Goal: Task Accomplishment & Management: Manage account settings

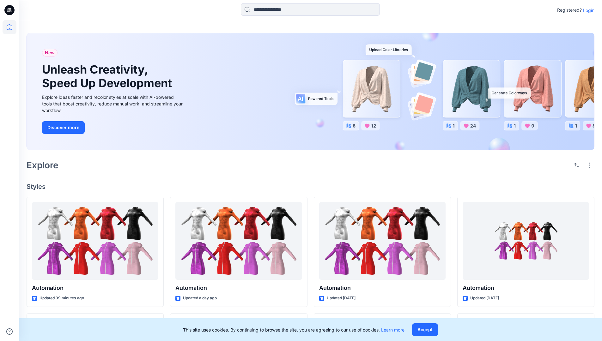
click at [587, 10] on p "Login" at bounding box center [588, 10] width 11 height 7
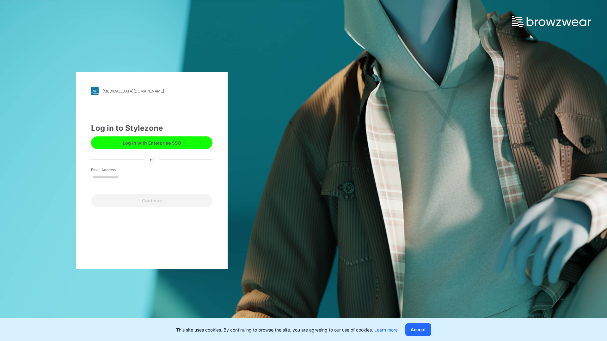
click at [125, 177] on input "Email Address" at bounding box center [151, 177] width 121 height 9
type input "**********"
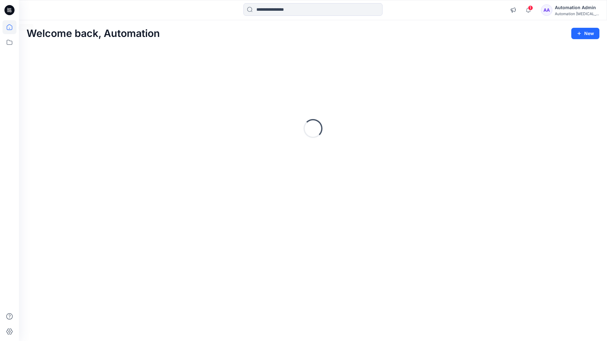
click at [12, 27] on icon at bounding box center [10, 27] width 6 height 6
click at [569, 7] on div "Automation Admin" at bounding box center [577, 8] width 44 height 8
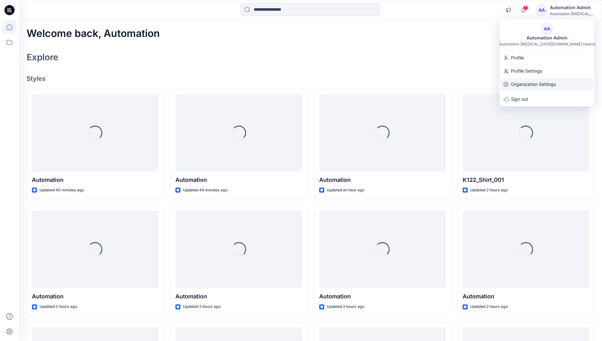
click at [534, 83] on p "Organization Settings" at bounding box center [533, 84] width 45 height 12
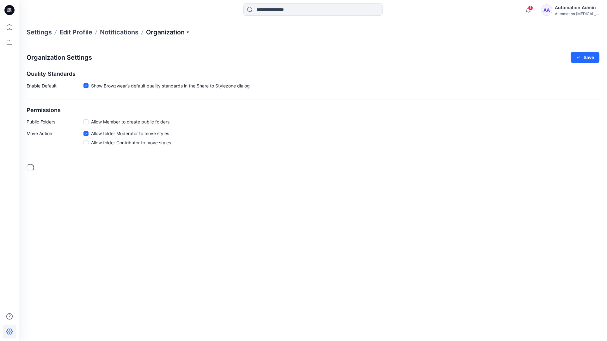
click at [169, 34] on p "Organization" at bounding box center [168, 32] width 44 height 9
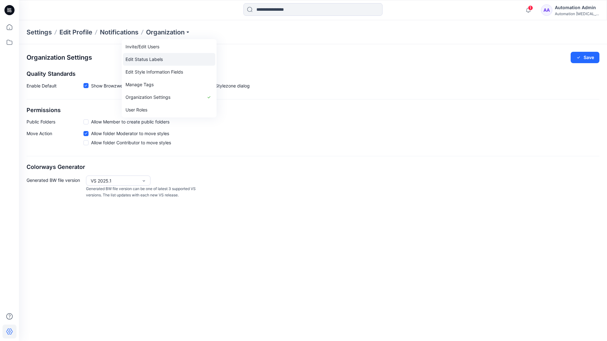
click at [142, 60] on link "Edit Status Labels" at bounding box center [169, 59] width 92 height 13
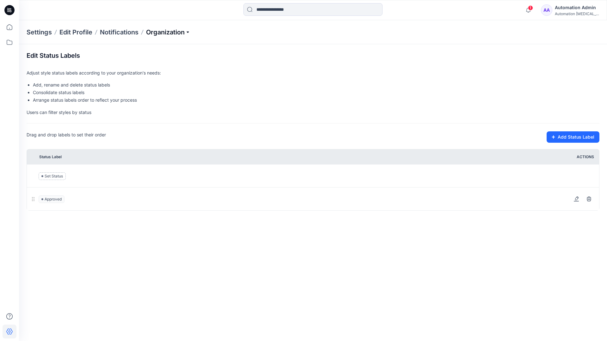
click at [168, 33] on p "Organization" at bounding box center [168, 32] width 44 height 9
click at [169, 30] on p "Organization" at bounding box center [168, 32] width 44 height 9
click at [280, 10] on input at bounding box center [312, 9] width 139 height 13
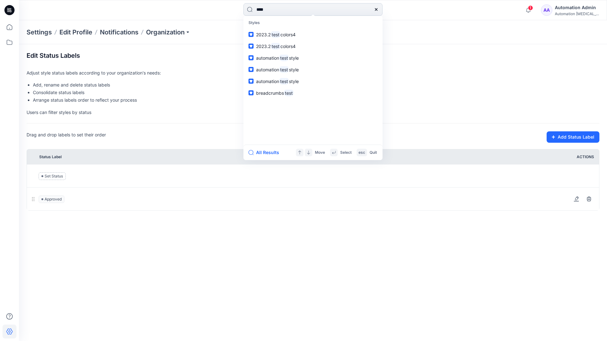
type input "****"
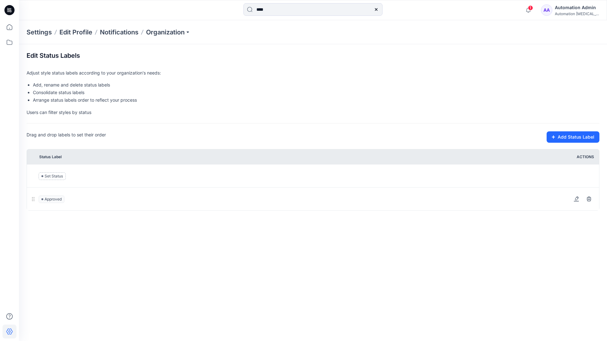
click at [375, 9] on icon at bounding box center [376, 9] width 3 height 3
